Goal: Use online tool/utility: Utilize a website feature to perform a specific function

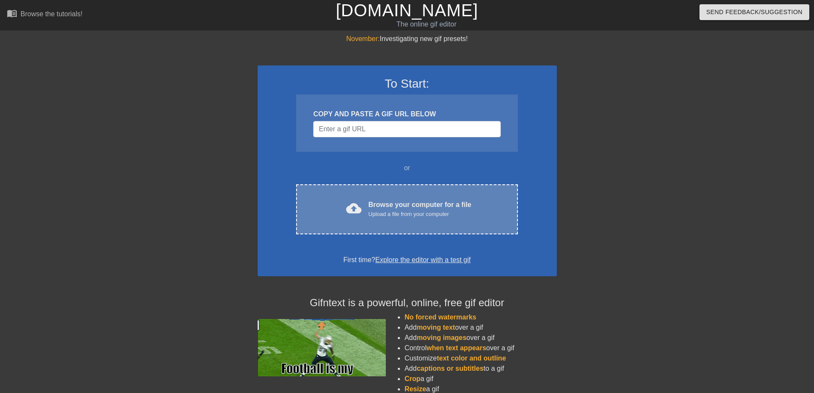
click at [395, 203] on div "Browse your computer for a file Upload a file from your computer" at bounding box center [419, 209] width 103 height 19
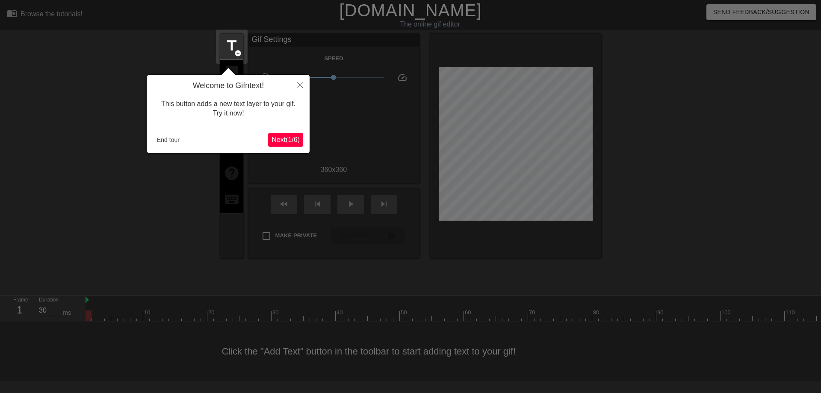
click at [280, 138] on span "Next ( 1 / 6 )" at bounding box center [285, 139] width 28 height 7
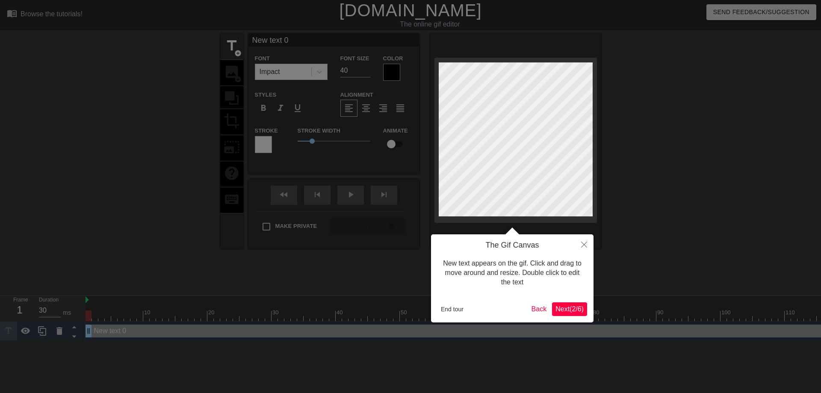
click at [569, 311] on span "Next ( 2 / 6 )" at bounding box center [569, 308] width 28 height 7
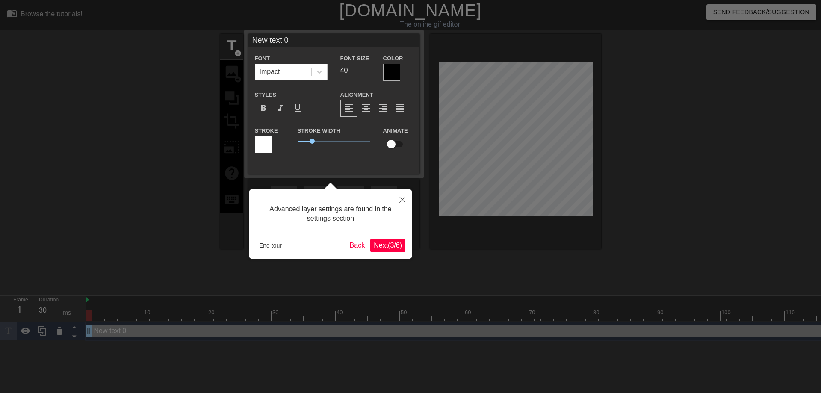
click at [384, 247] on span "Next ( 3 / 6 )" at bounding box center [388, 244] width 28 height 7
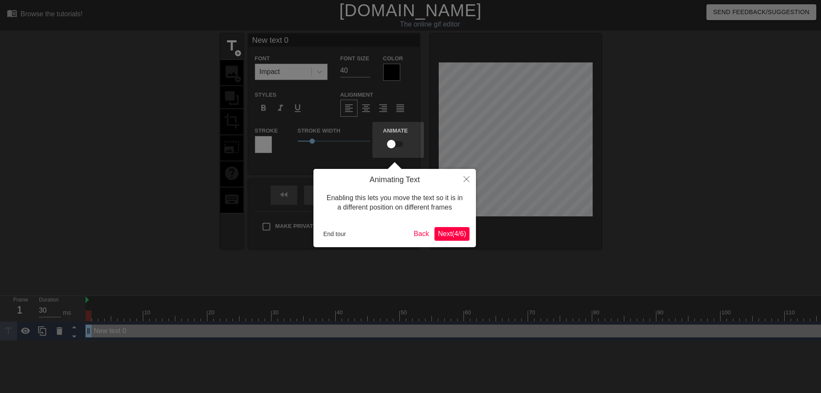
click at [459, 232] on span "Next ( 4 / 6 )" at bounding box center [452, 233] width 28 height 7
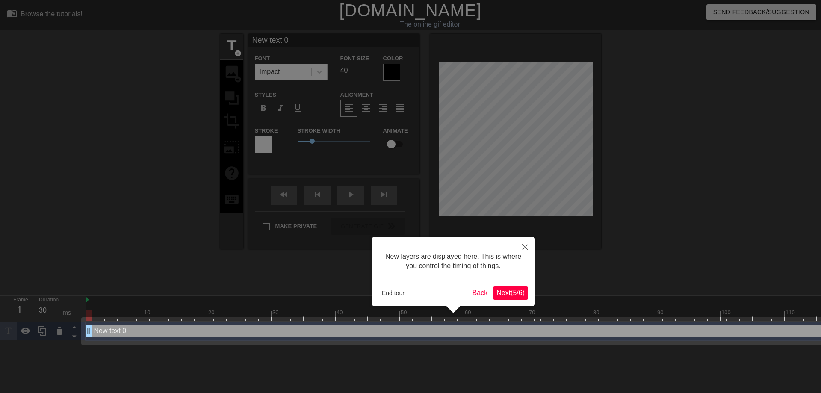
click at [500, 292] on span "Next ( 5 / 6 )" at bounding box center [510, 292] width 28 height 7
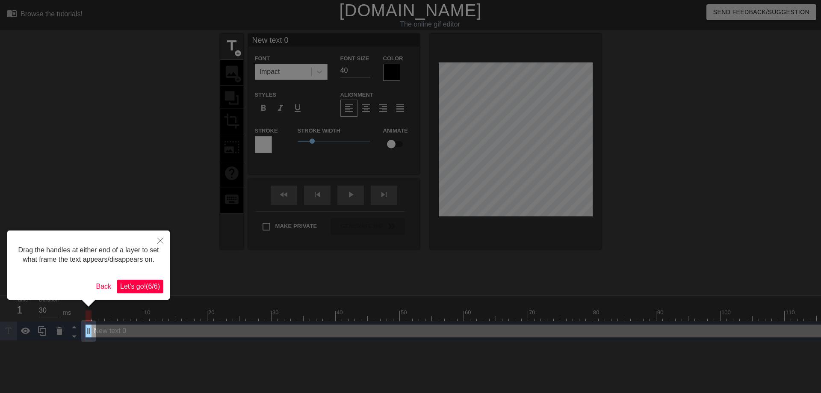
drag, startPoint x: 127, startPoint y: 298, endPoint x: 134, endPoint y: 297, distance: 6.5
click at [127, 290] on span "Let's go! ( 6 / 6 )" at bounding box center [140, 285] width 40 height 7
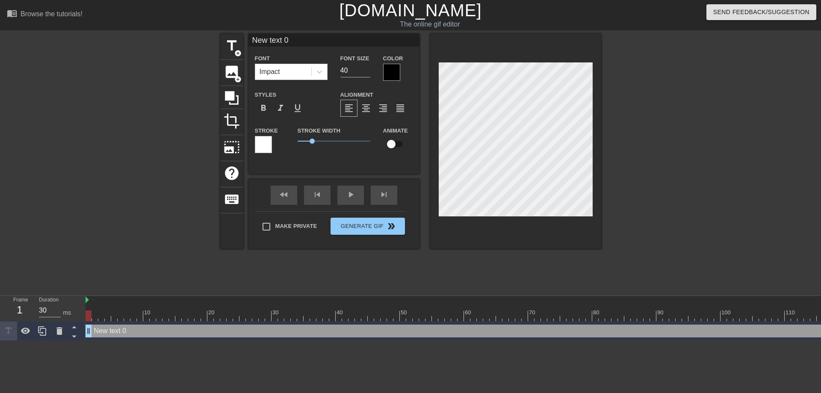
scroll to position [1, 2]
type input "C"
type textarea "C"
type input "Ch"
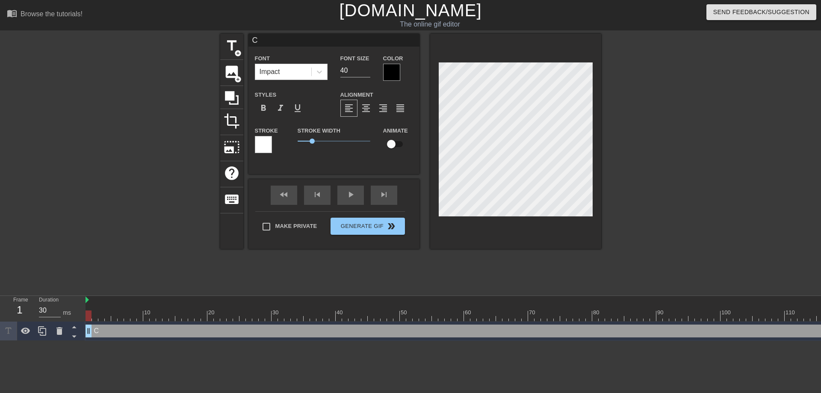
type textarea "Ch"
type input "[PERSON_NAME]"
type textarea "[PERSON_NAME]"
type input "Chuo"
type textarea "Chuo"
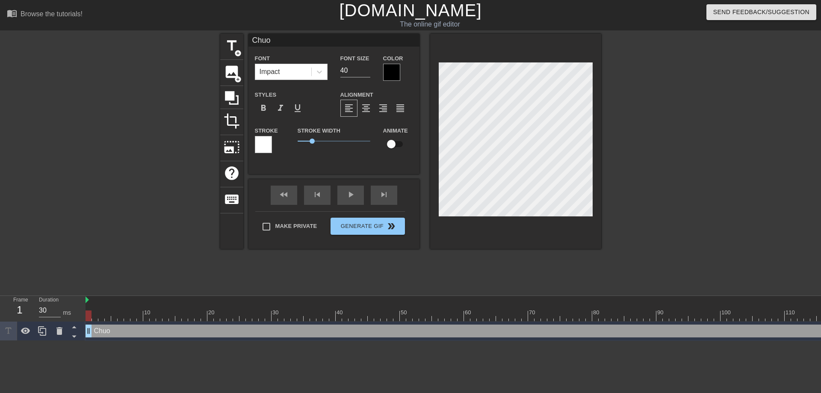
type input "Chuô"
type textarea "Chuô"
type input "Chuộ"
type textarea "Chuộ"
type input "Chuột"
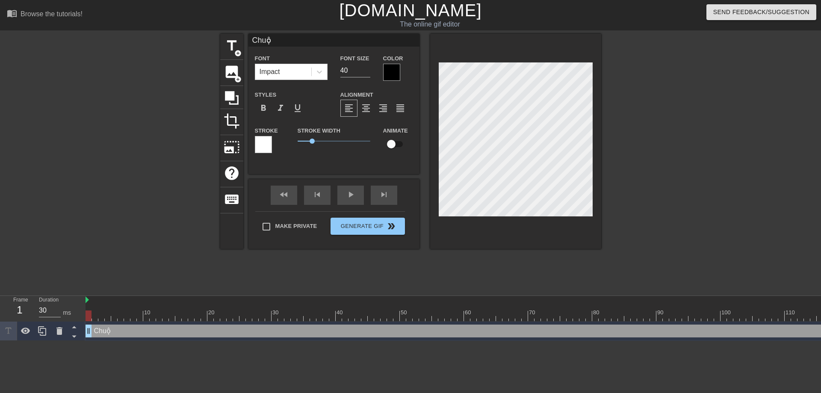
type textarea "Chuột"
type input "Chuột"
type textarea "Chuột"
type input "Chuột A"
type textarea "Chuột A"
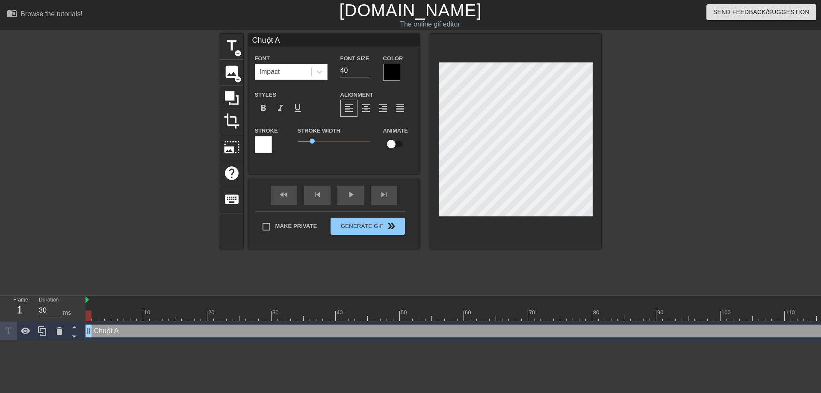
type input "Chuột Au"
type textarea "Chuột Au"
type input "Chuột Aud"
type textarea "Chuột Aud"
type input "Chuột Audi"
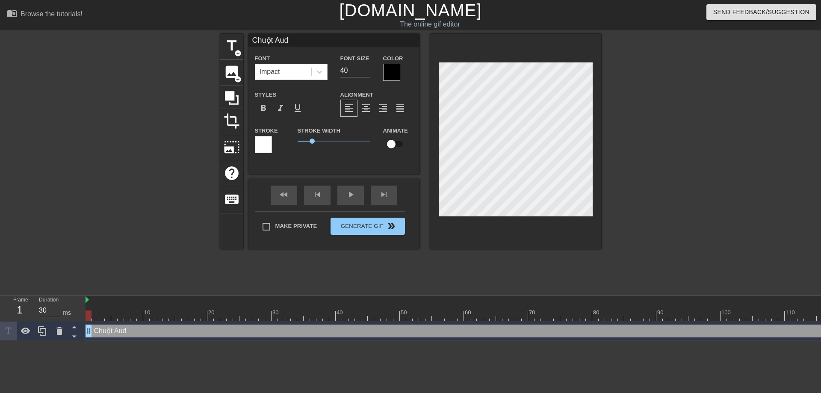
type textarea "Chuột Audi"
type input "Chuột Audio"
type textarea "Chuột Audio"
click at [318, 71] on icon at bounding box center [319, 72] width 9 height 9
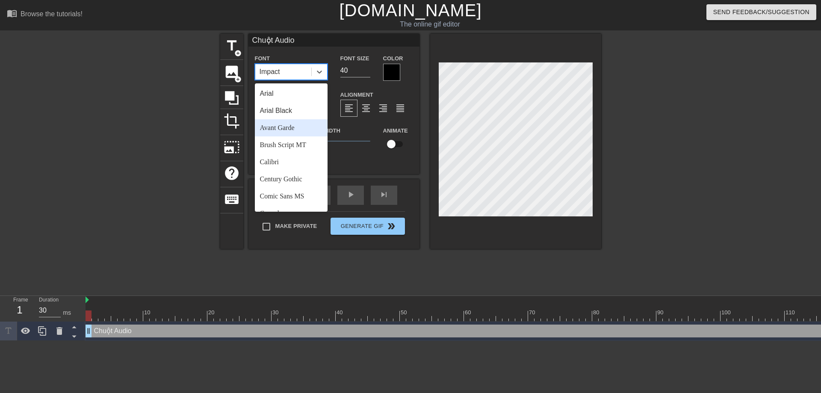
click at [285, 130] on div "Avant Garde" at bounding box center [291, 127] width 73 height 17
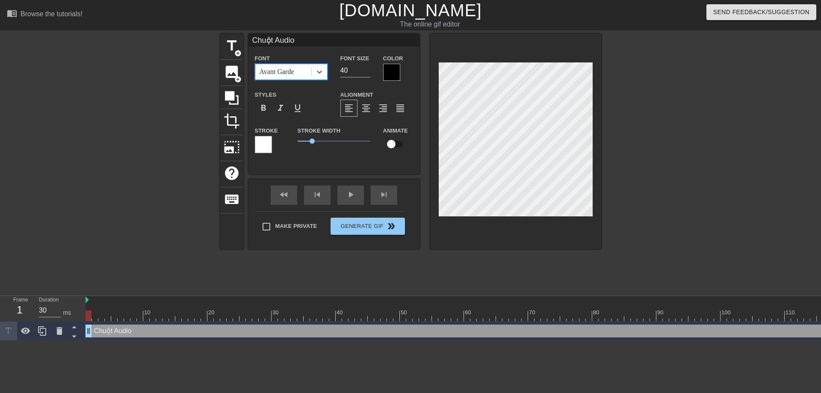
click at [389, 71] on div at bounding box center [391, 72] width 17 height 17
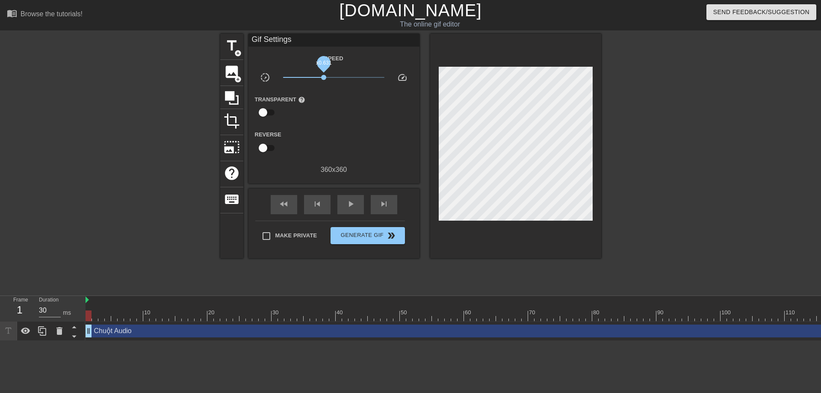
drag, startPoint x: 334, startPoint y: 78, endPoint x: 324, endPoint y: 78, distance: 10.3
click at [324, 78] on span "x0.631" at bounding box center [323, 77] width 5 height 5
drag, startPoint x: 324, startPoint y: 77, endPoint x: 335, endPoint y: 77, distance: 10.7
click at [335, 77] on span "x1.07" at bounding box center [335, 77] width 5 height 5
click at [224, 44] on span "title" at bounding box center [232, 46] width 16 height 16
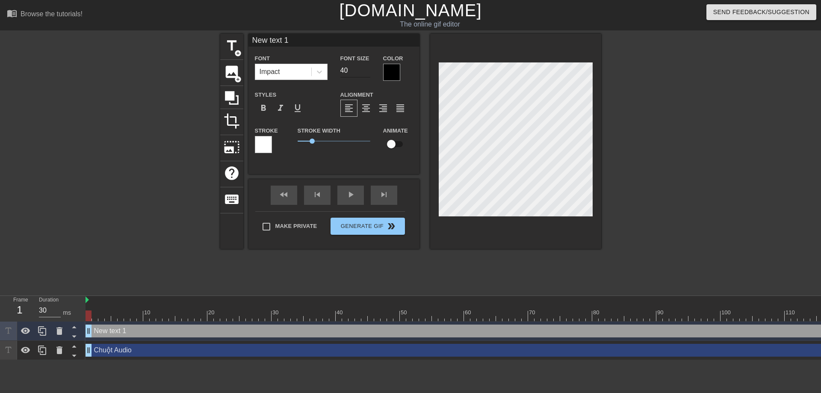
click at [347, 68] on input "40" at bounding box center [355, 71] width 30 height 14
type input "30"
type input "Chuột Audio"
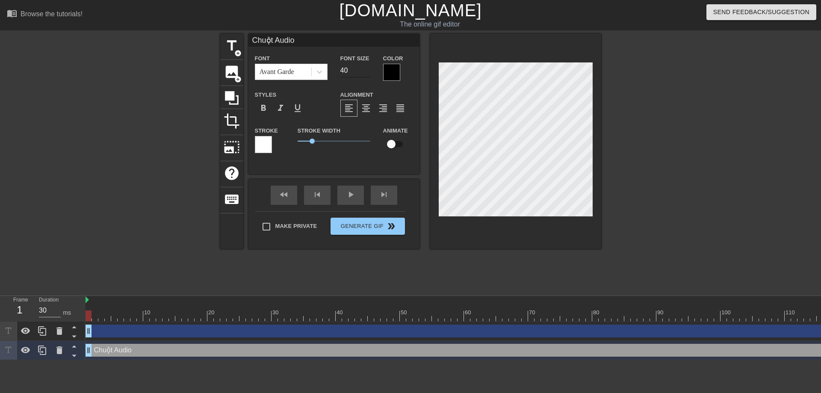
click at [337, 65] on div "Font Size 40" at bounding box center [355, 67] width 43 height 28
click at [347, 70] on input "40" at bounding box center [355, 71] width 30 height 14
type input "30"
click at [396, 76] on div at bounding box center [391, 72] width 17 height 17
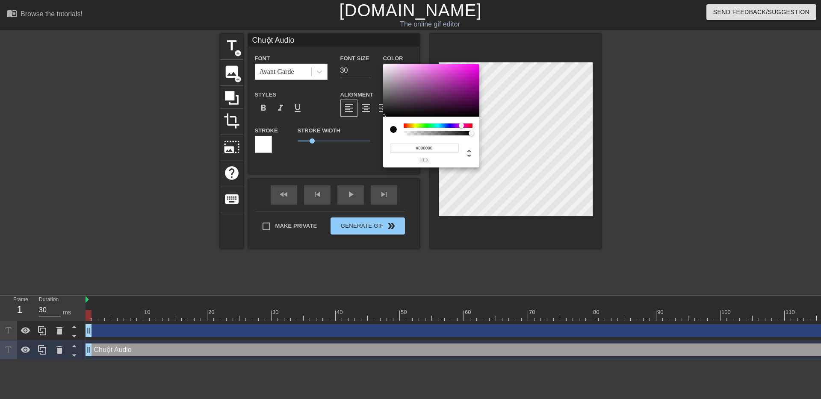
click at [461, 124] on div at bounding box center [437, 126] width 69 height 4
type input "#FF00F2"
drag, startPoint x: 472, startPoint y: 65, endPoint x: 488, endPoint y: 54, distance: 18.8
click at [488, 54] on div "#FF00F2 hex" at bounding box center [410, 199] width 821 height 399
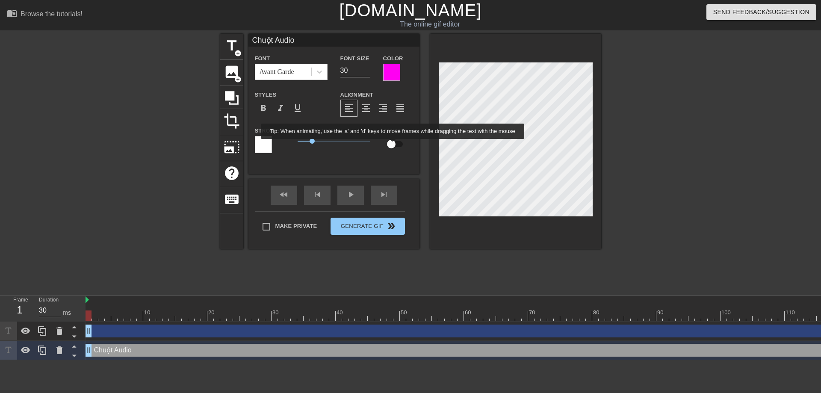
click at [394, 144] on input "checkbox" at bounding box center [391, 144] width 49 height 16
checkbox input "true"
click at [352, 193] on div "fast_rewind skip_previous play_arrow skip_next" at bounding box center [333, 195] width 139 height 32
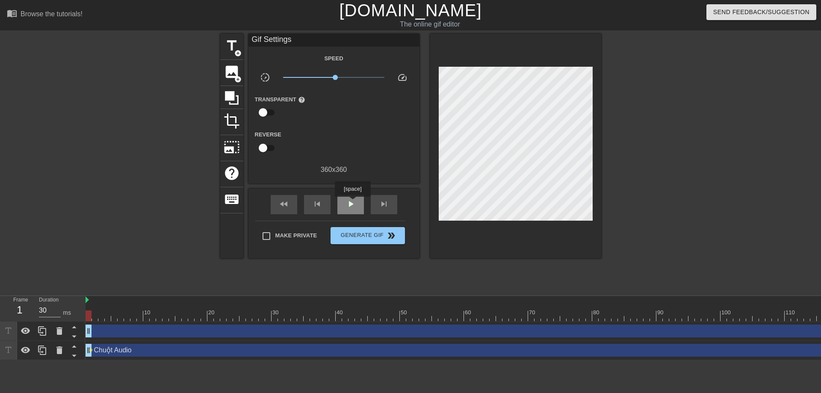
click at [351, 202] on span "play_arrow" at bounding box center [350, 204] width 10 height 10
type input "30"
click at [360, 235] on span "Generate Gif double_arrow" at bounding box center [367, 235] width 67 height 10
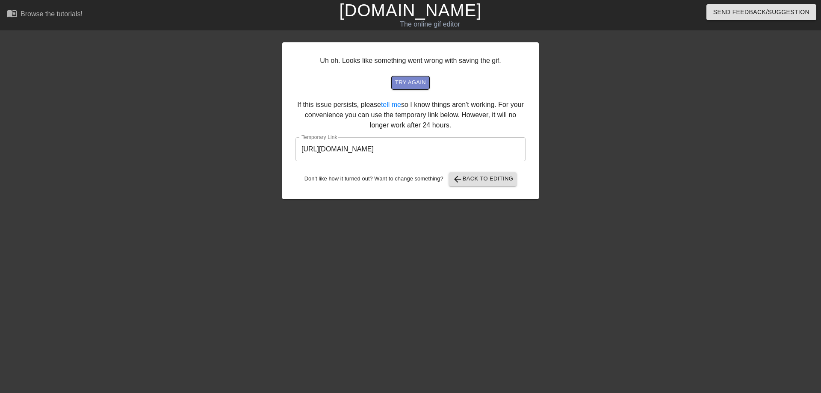
click at [409, 80] on span "try again" at bounding box center [410, 83] width 31 height 10
